Goal: Transaction & Acquisition: Download file/media

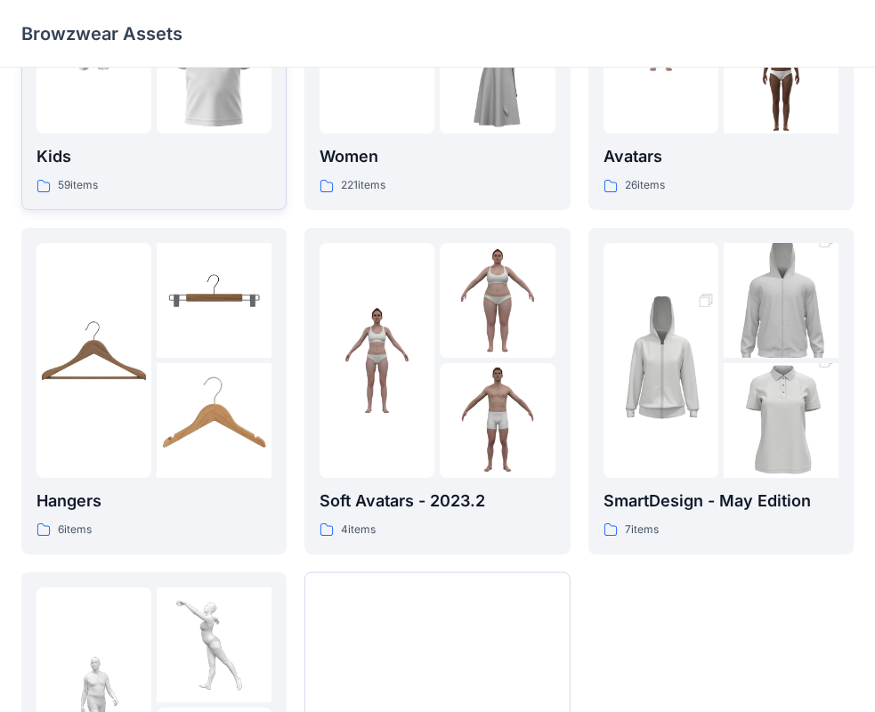
scroll to position [443, 0]
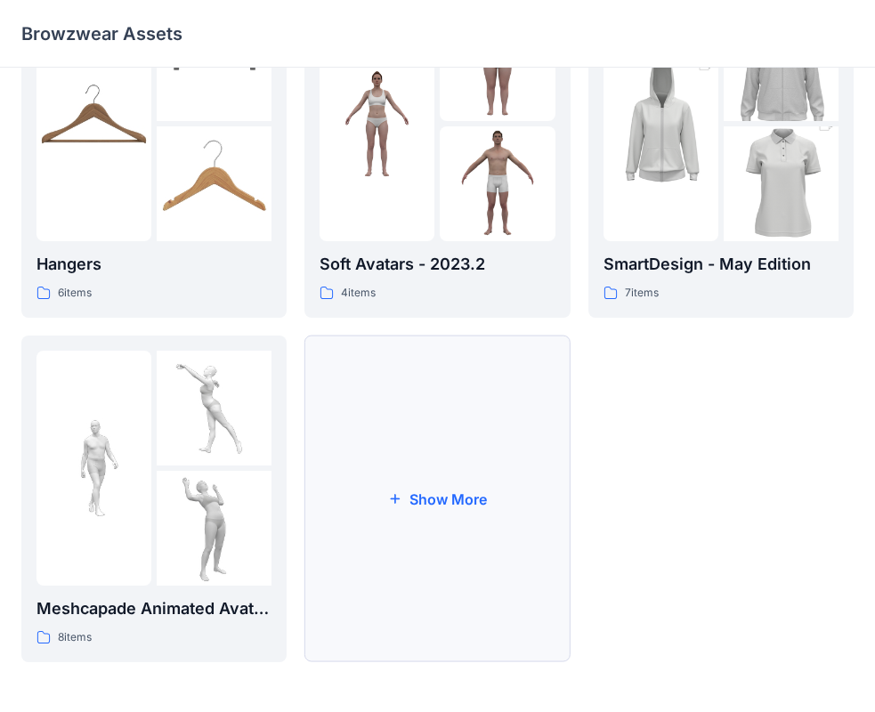
click at [456, 467] on button "Show More" at bounding box center [437, 499] width 265 height 327
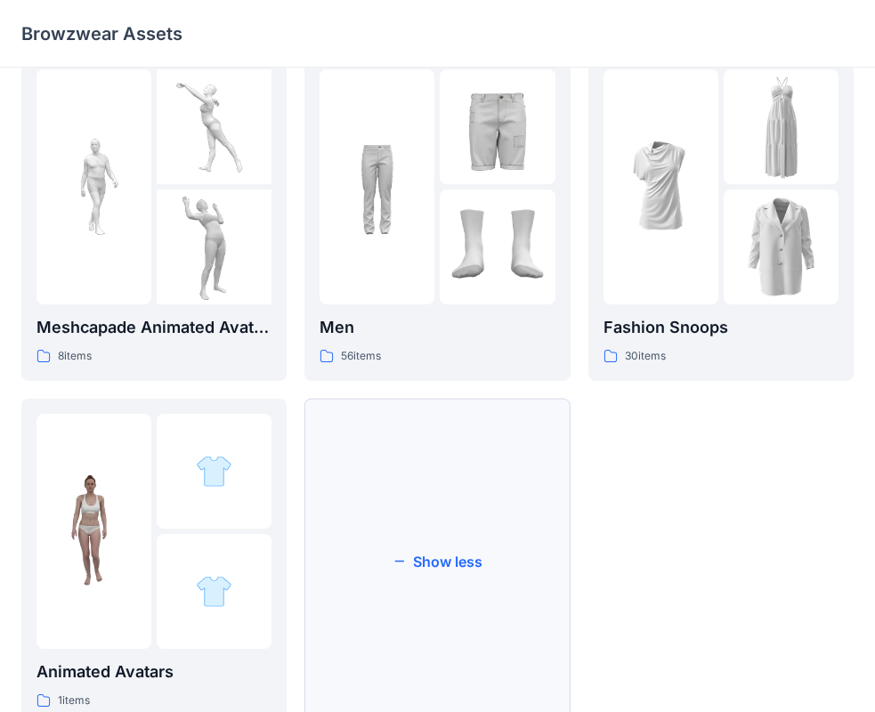
scroll to position [163, 0]
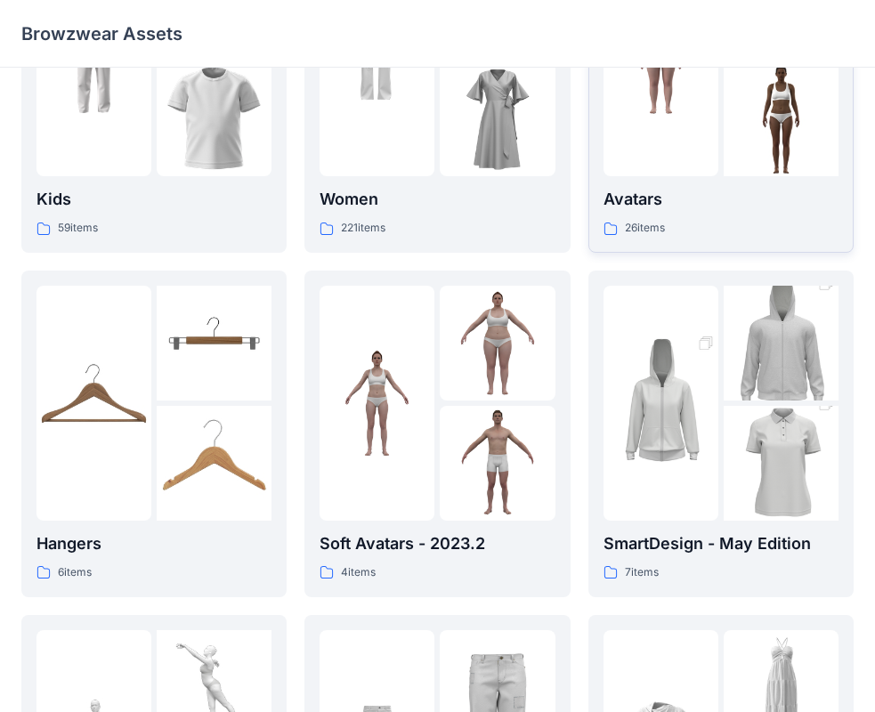
click at [722, 132] on div at bounding box center [721, 58] width 235 height 235
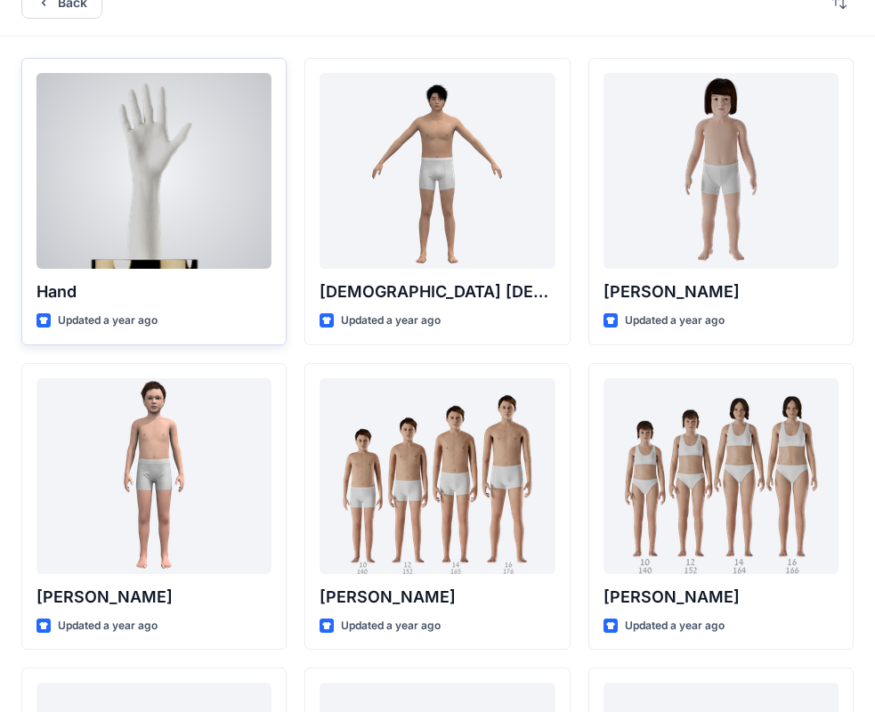
scroll to position [356, 0]
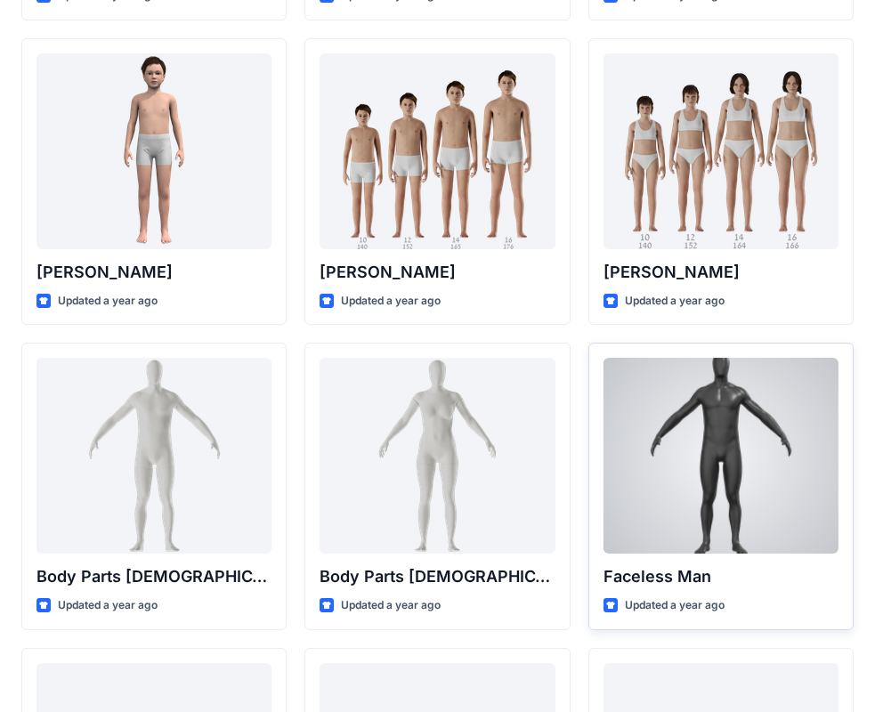
click at [665, 474] on div at bounding box center [721, 456] width 235 height 196
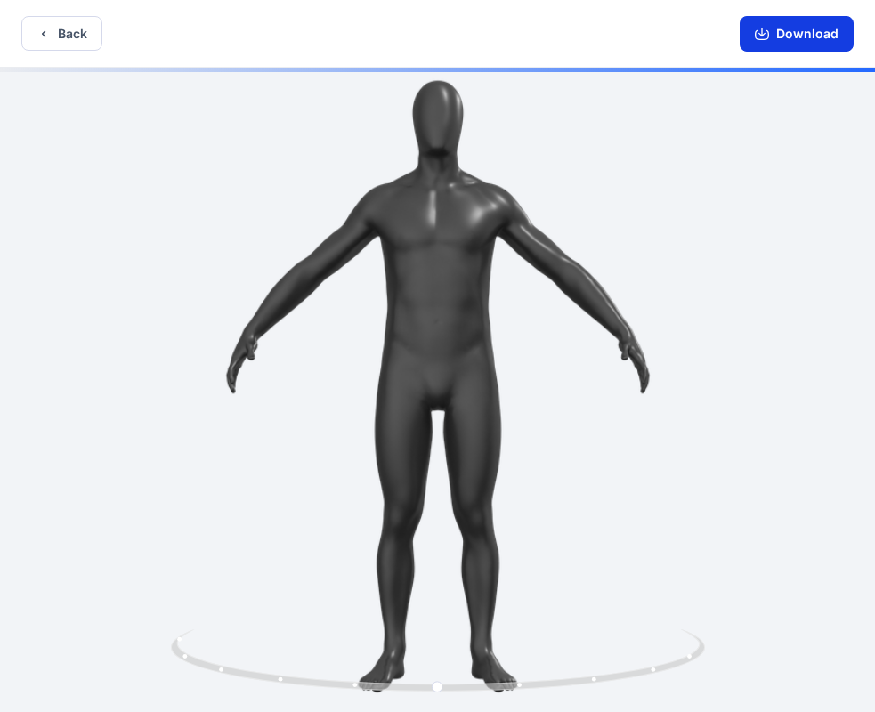
click at [796, 32] on button "Download" at bounding box center [797, 34] width 114 height 36
